Goal: Navigation & Orientation: Find specific page/section

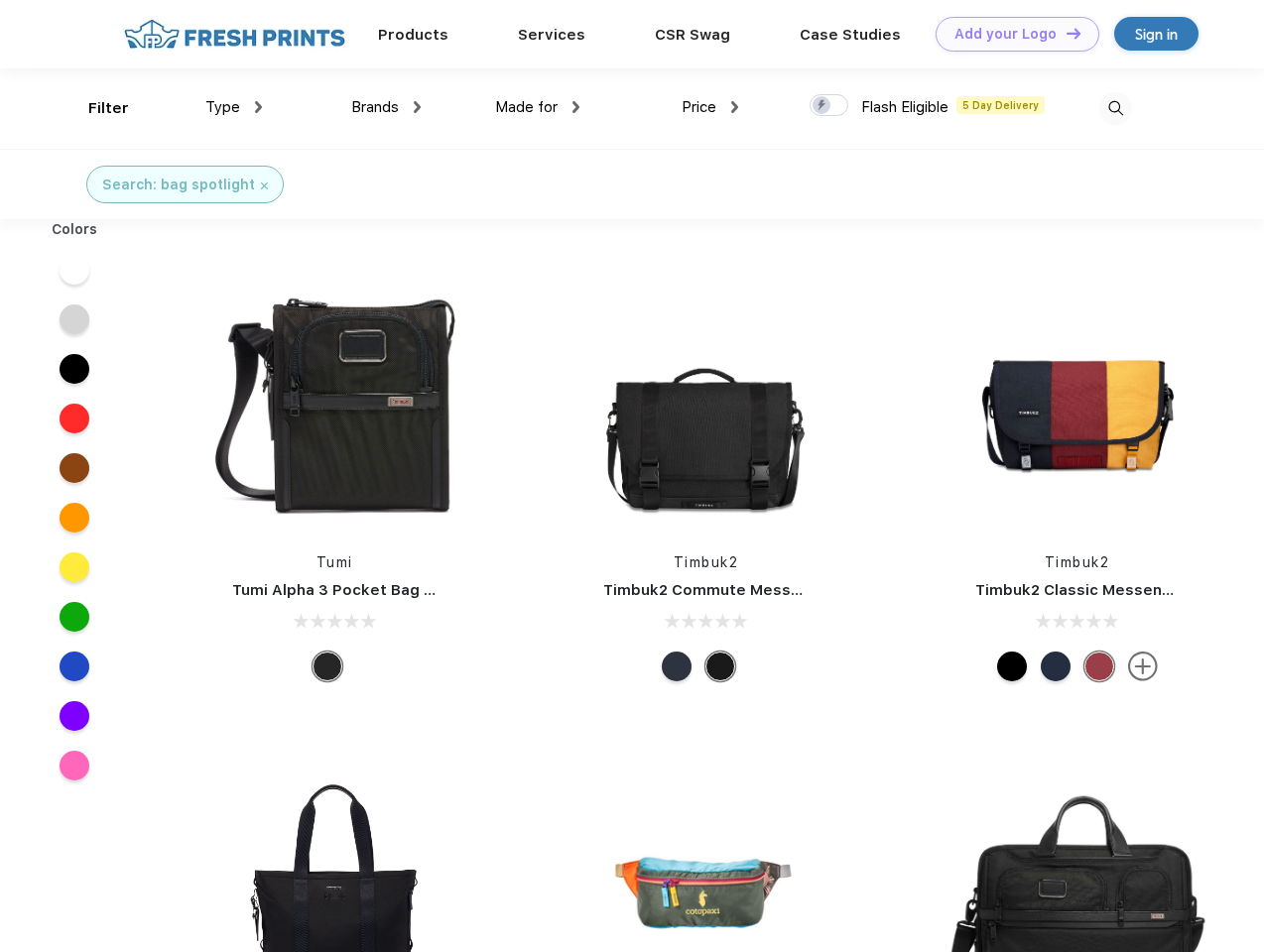
click at [1010, 34] on link "Add your Logo Design Tool" at bounding box center [1017, 34] width 163 height 35
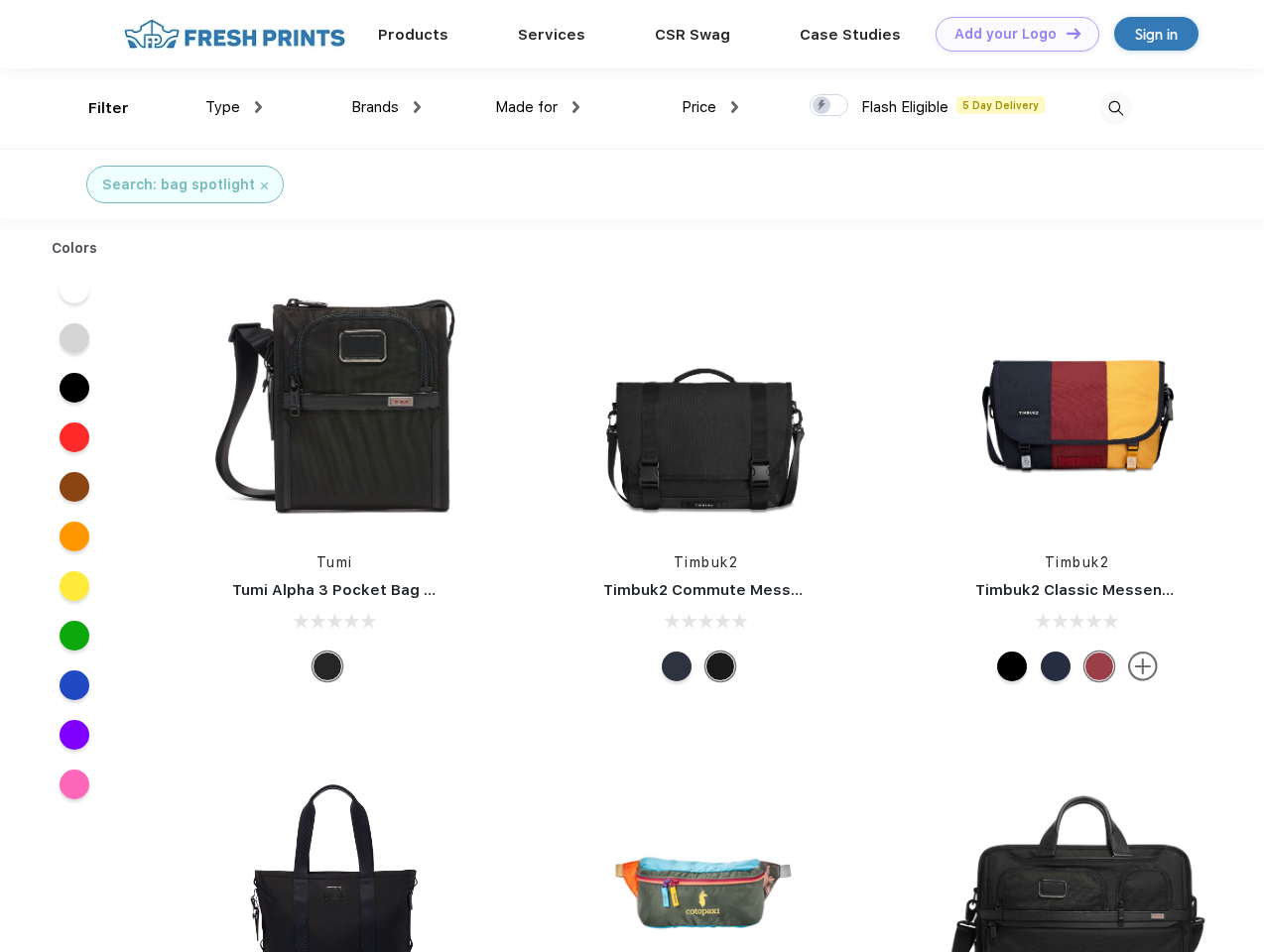
click at [0, 0] on div "Design Tool" at bounding box center [0, 0] width 0 height 0
click at [1065, 33] on link "Add your Logo Design Tool" at bounding box center [1017, 34] width 163 height 35
click at [96, 108] on div "Filter" at bounding box center [108, 108] width 41 height 23
click at [234, 107] on span "Type" at bounding box center [222, 107] width 35 height 18
click at [386, 107] on span "Brands" at bounding box center [375, 107] width 48 height 18
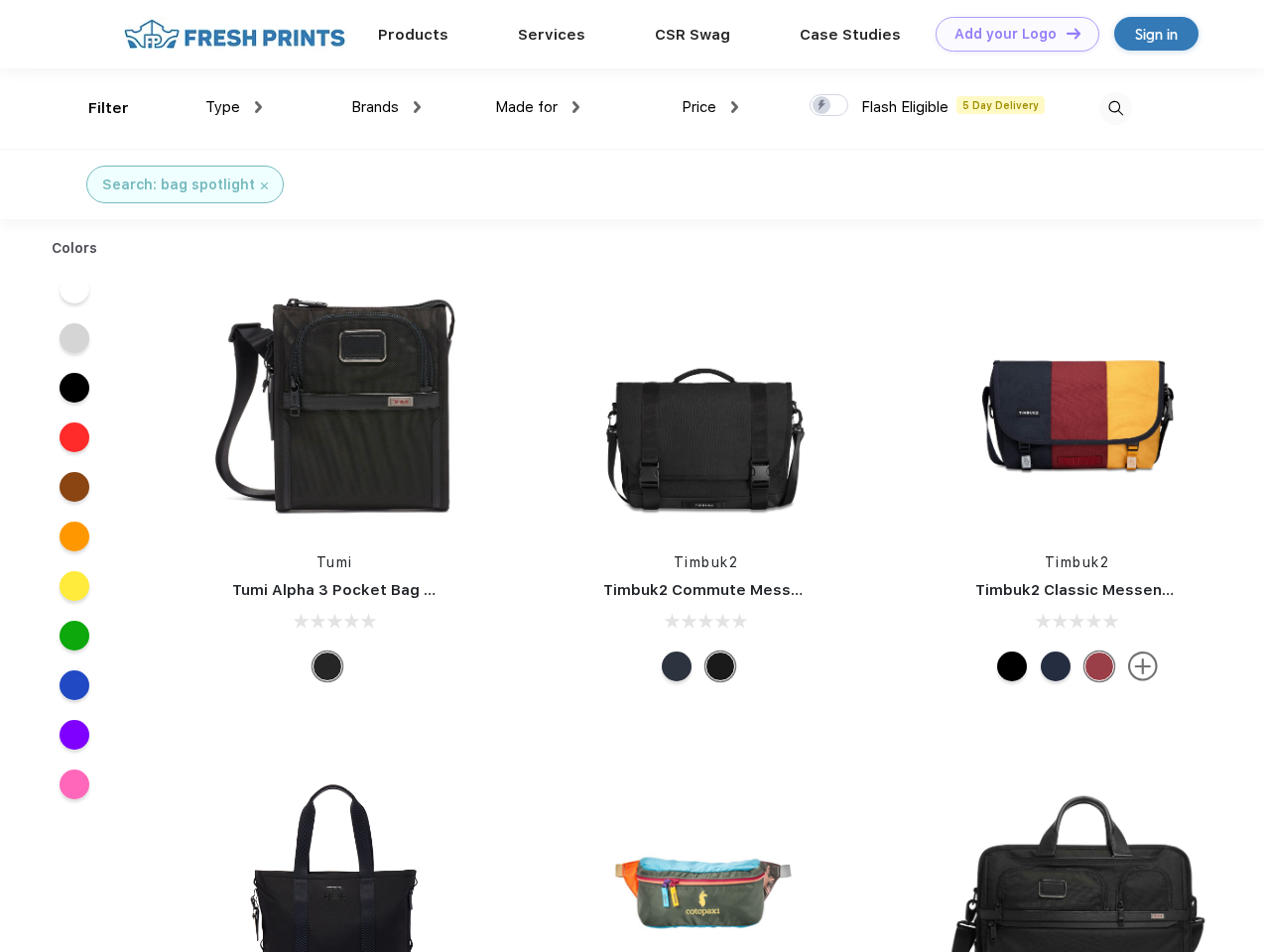
click at [537, 107] on span "Made for" at bounding box center [526, 107] width 63 height 18
click at [711, 107] on span "Price" at bounding box center [699, 107] width 35 height 18
click at [829, 106] on div at bounding box center [828, 105] width 39 height 22
click at [822, 106] on input "checkbox" at bounding box center [815, 99] width 13 height 13
click at [1116, 108] on img at bounding box center [1116, 108] width 33 height 33
